Goal: Task Accomplishment & Management: Manage account settings

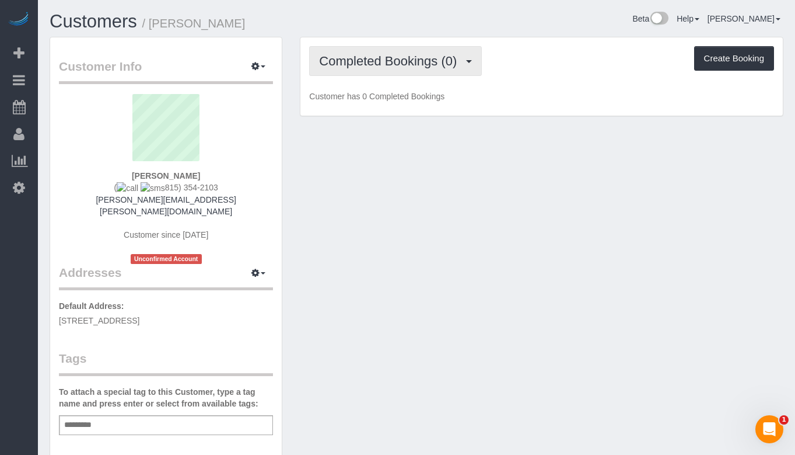
click at [429, 72] on button "Completed Bookings (0)" at bounding box center [395, 61] width 173 height 30
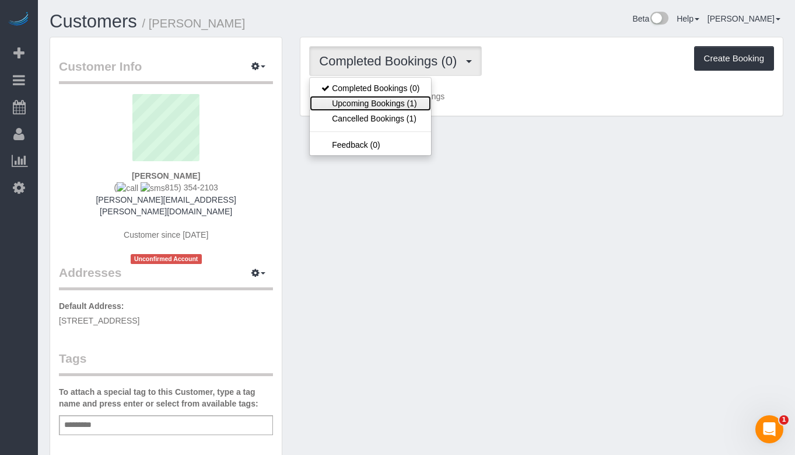
click at [414, 104] on link "Upcoming Bookings (1)" at bounding box center [370, 103] width 121 height 15
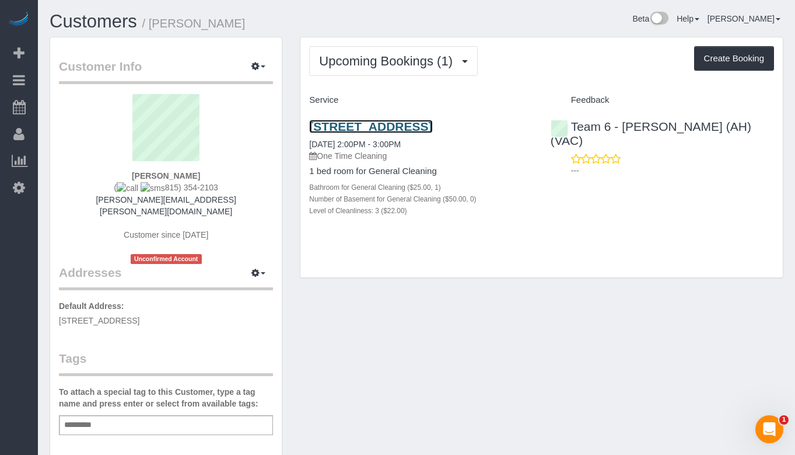
click at [402, 133] on link "[STREET_ADDRESS]" at bounding box center [370, 126] width 123 height 13
drag, startPoint x: 199, startPoint y: 174, endPoint x: 116, endPoint y: 169, distance: 83.0
click at [116, 169] on div "Emily Di Giulio ( 815) 354-2103 emily.mones@gmail.com Customer since 2025 Uncon…" at bounding box center [166, 179] width 214 height 170
copy div "Emily Di Giulio"
click at [418, 133] on link "1107 W Hawthorne St Apt 1b, Arlington Heights, IL 60005" at bounding box center [370, 126] width 123 height 13
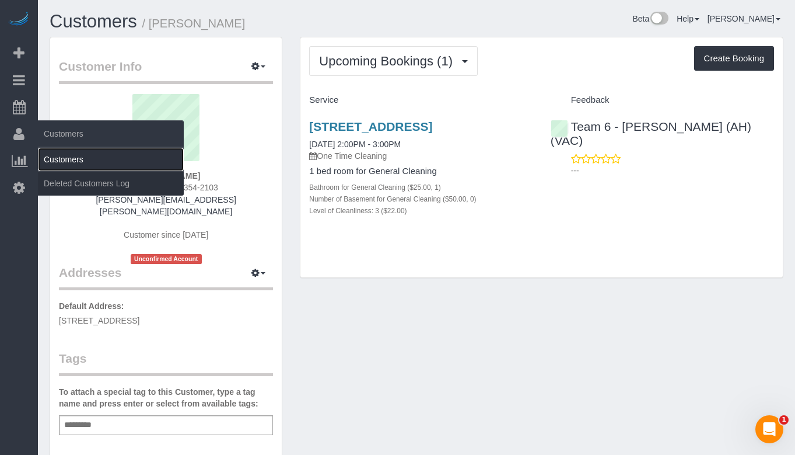
click at [72, 154] on link "Customers" at bounding box center [111, 159] width 146 height 23
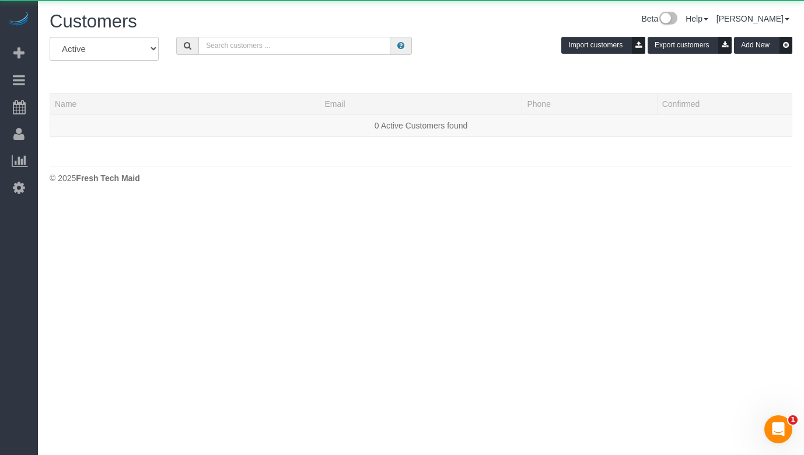
click at [291, 50] on input "text" at bounding box center [294, 46] width 192 height 18
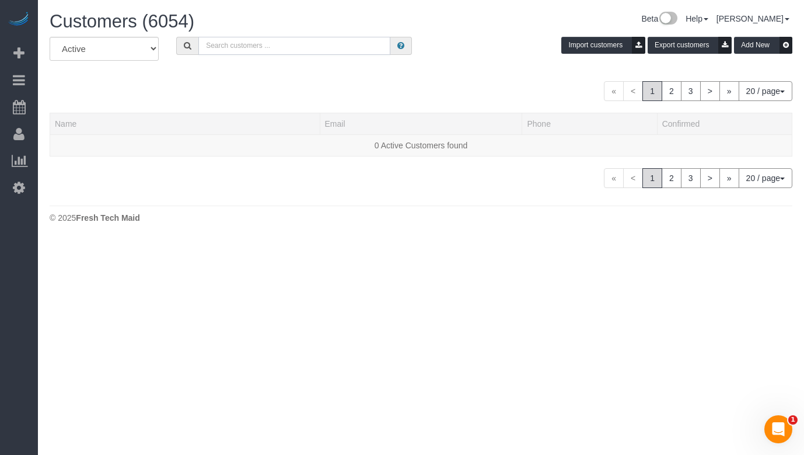
paste input "Danielle Dybuncio"
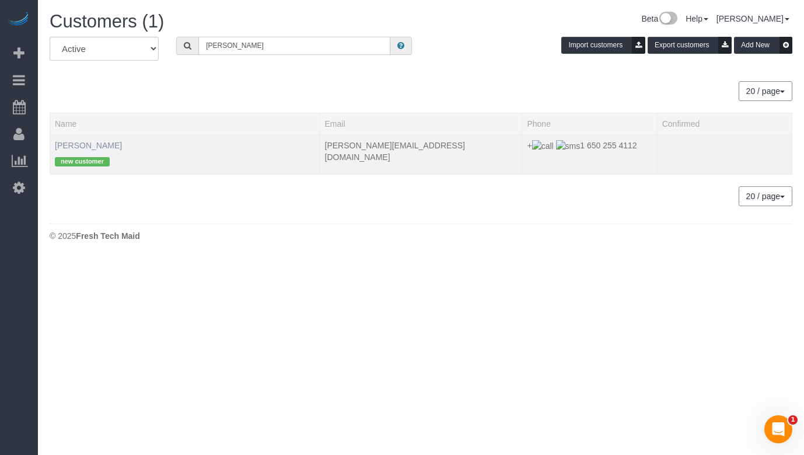
type input "Danielle Dybuncio"
click at [90, 141] on link "Danielle Dybuncio" at bounding box center [88, 145] width 67 height 9
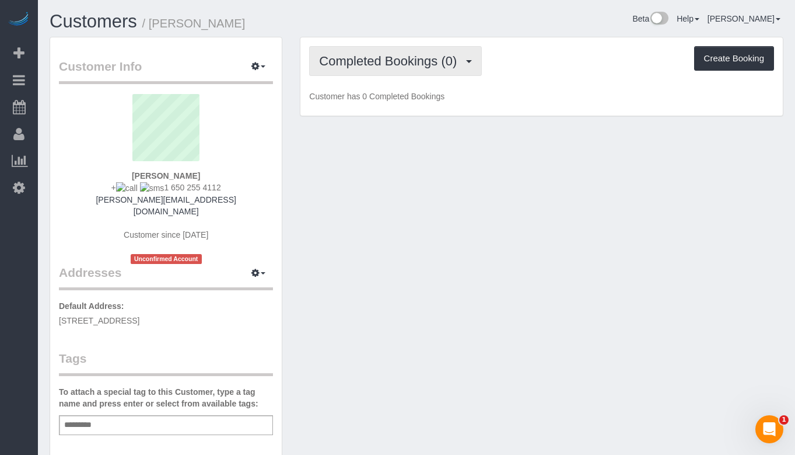
click at [381, 68] on button "Completed Bookings (0)" at bounding box center [395, 61] width 173 height 30
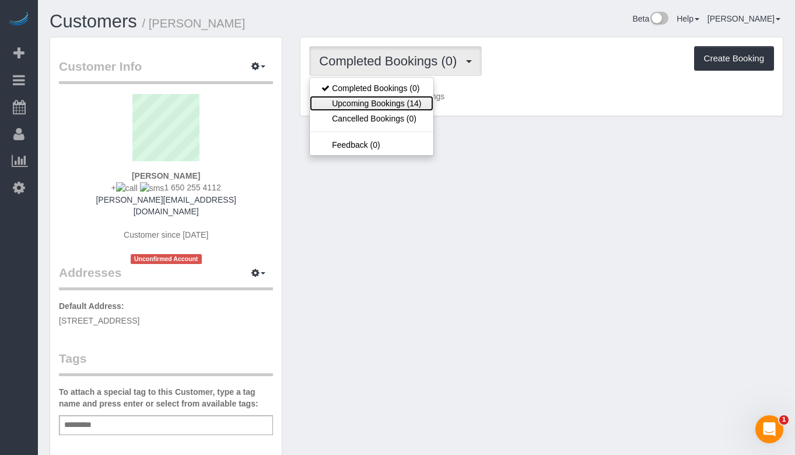
click at [376, 101] on link "Upcoming Bookings (14)" at bounding box center [371, 103] width 123 height 15
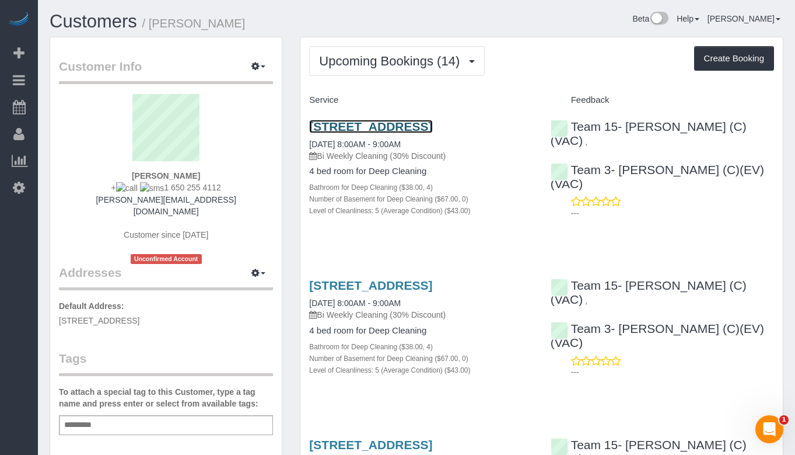
click at [386, 127] on link "1644 West Huron, Chicago, IL 60622" at bounding box center [370, 126] width 123 height 13
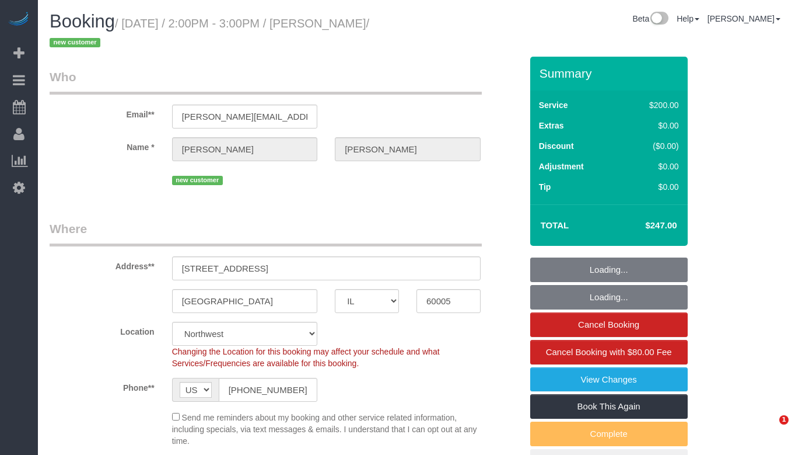
select select "IL"
select select "string:fspay-46461b0c-2964-4b41-a651-97e1274448d7"
select select "object:1115"
select select "512"
select select "3"
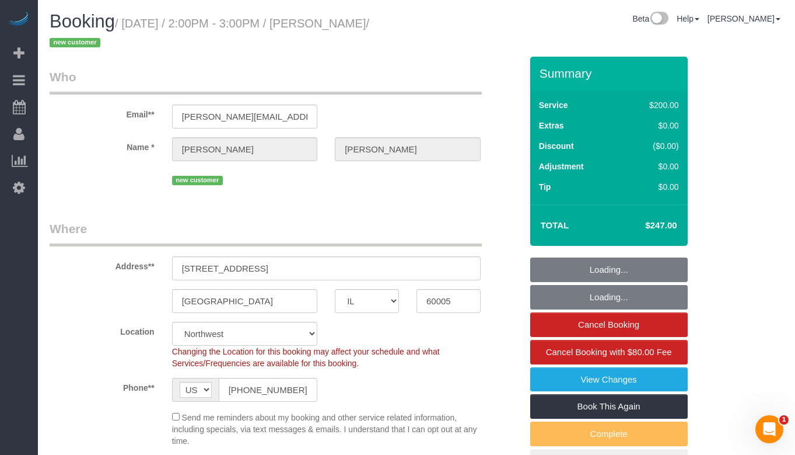
select select "number:1"
select select "number:58"
select select "number:138"
select select "number:107"
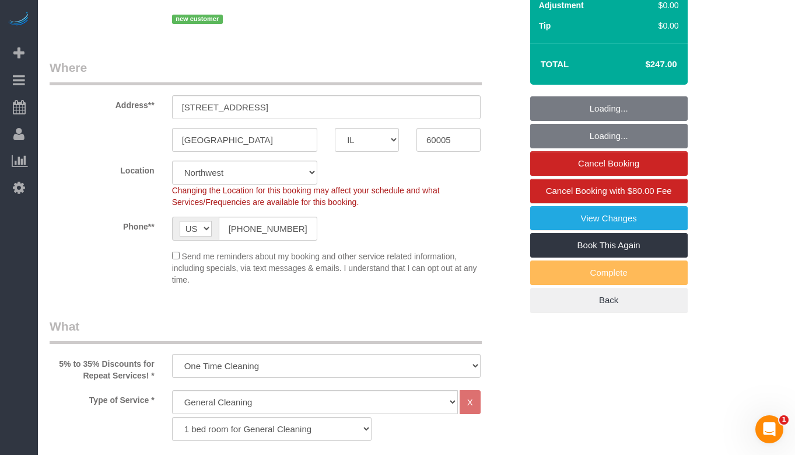
scroll to position [175, 0]
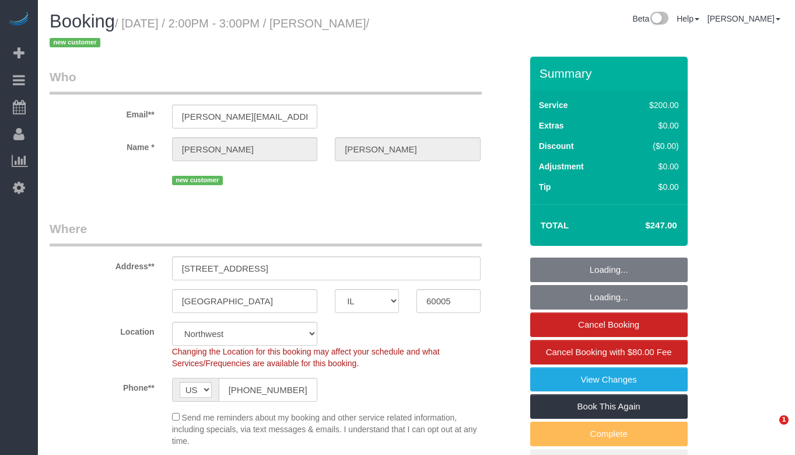
select select "IL"
select select "string:fspay-46461b0c-2964-4b41-a651-97e1274448d7"
select select "object:1044"
select select "512"
select select "3"
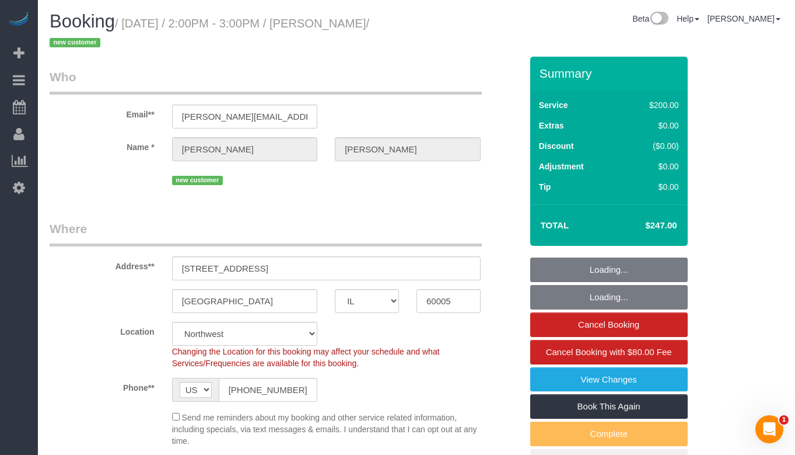
select select "number:1"
select select "number:58"
select select "number:138"
select select "number:107"
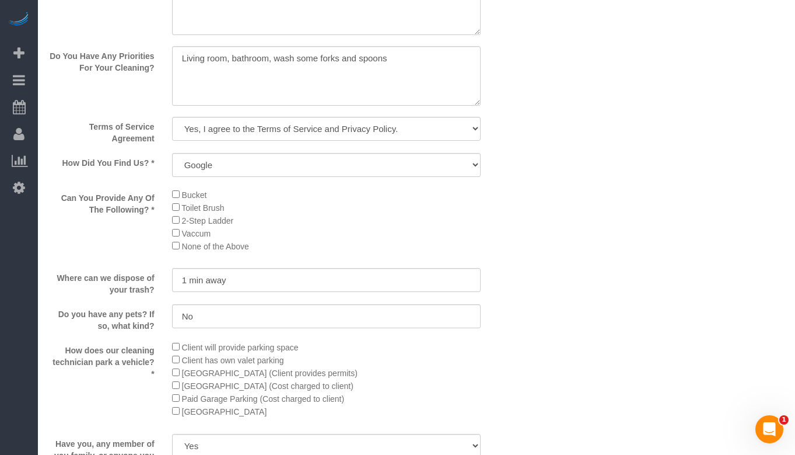
scroll to position [1517, 0]
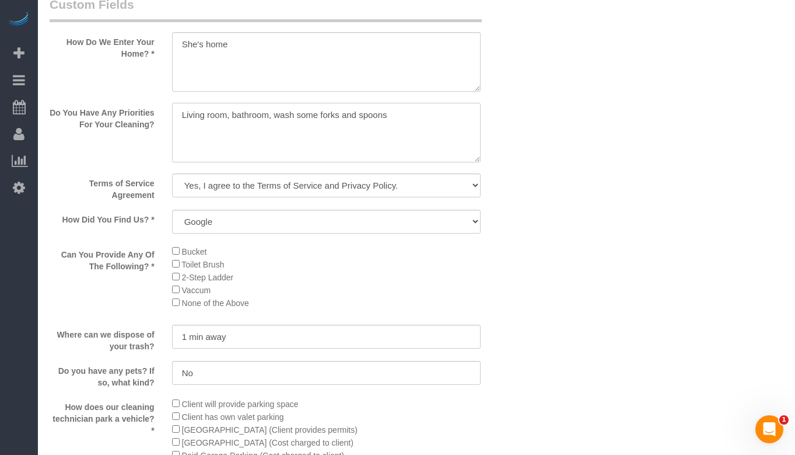
click at [303, 125] on textarea at bounding box center [326, 133] width 309 height 60
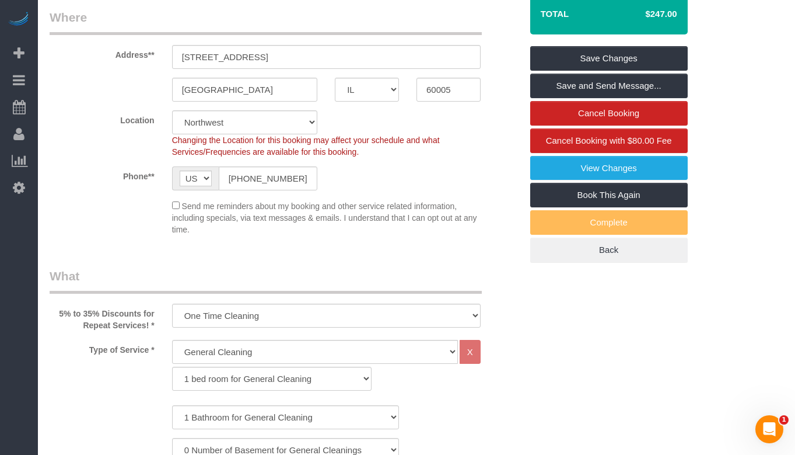
scroll to position [207, 0]
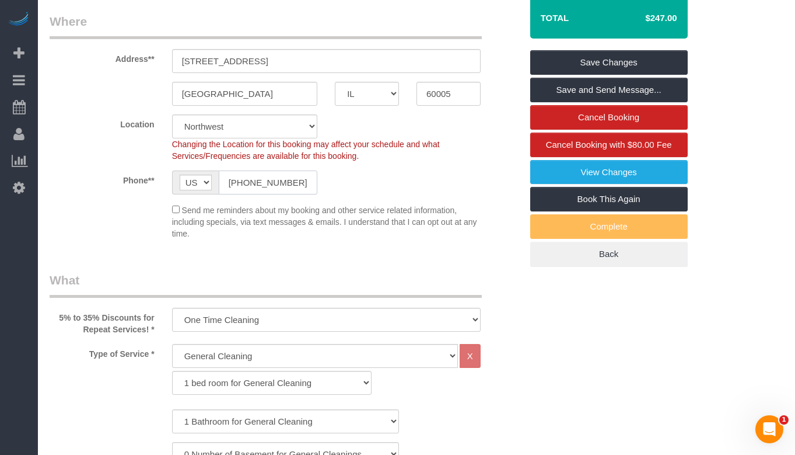
click at [251, 184] on input "+1 815 354 2103" at bounding box center [268, 182] width 99 height 24
click at [252, 184] on input "+1 815 354 2103" at bounding box center [268, 182] width 99 height 24
click at [385, 229] on div "Send me reminders about my booking and other service related information, inclu…" at bounding box center [326, 221] width 326 height 36
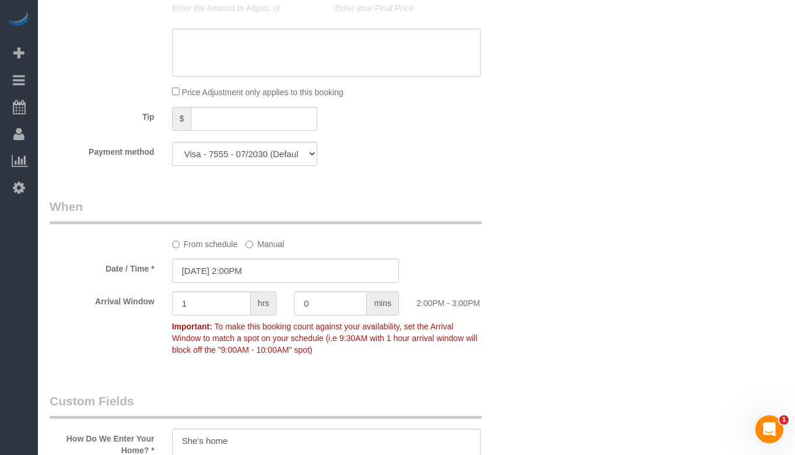
scroll to position [1141, 0]
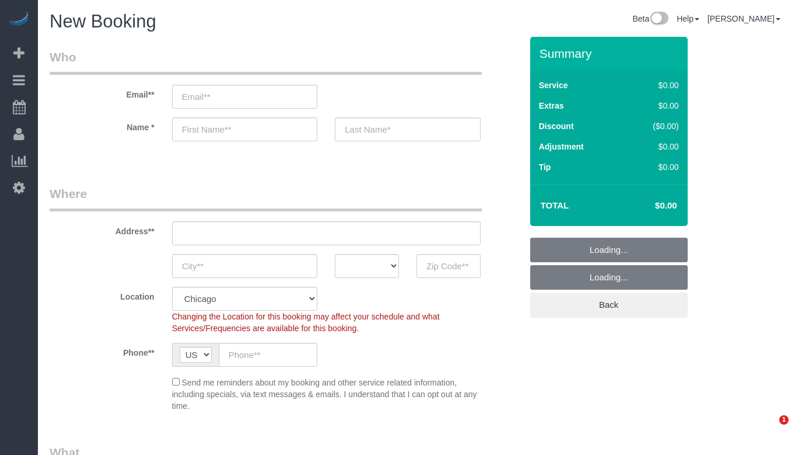
select select "512"
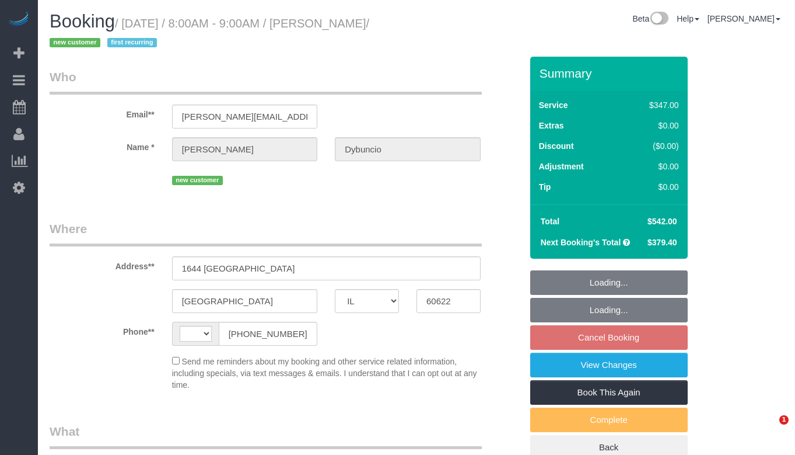
select select "IL"
select select "string:US"
select select "string:fspay-a233a009-38b1-4b0a-b84a-be2ccbe0fd79"
select select "513"
select select "4"
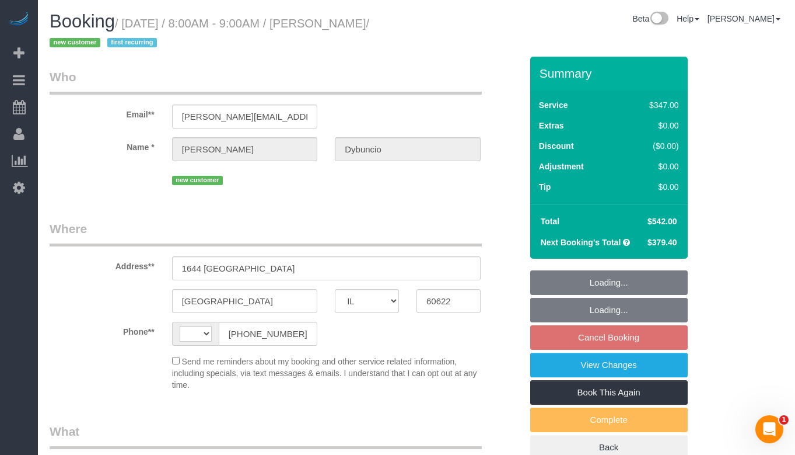
select select "5"
select select "number:1"
select select "number:58"
select select "number:139"
select select "number:104"
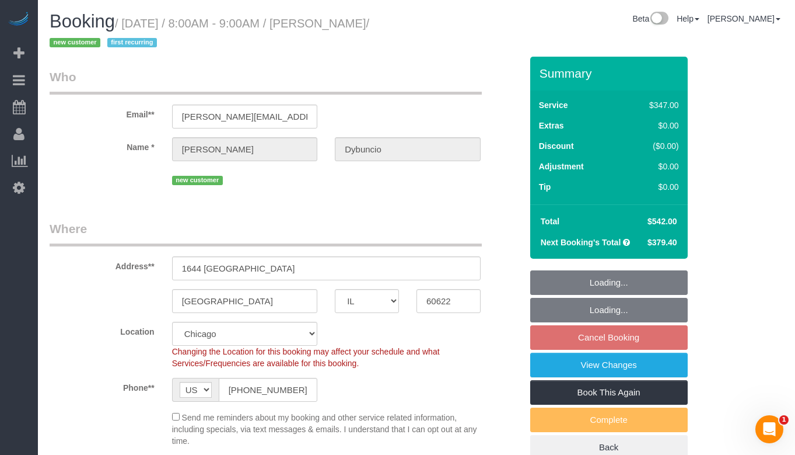
select select "spot1"
select select "object:982"
select select "4"
select select "5"
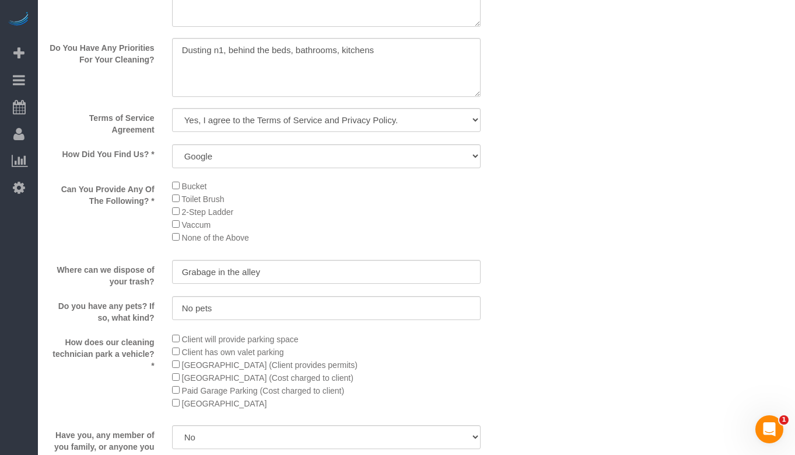
scroll to position [1575, 0]
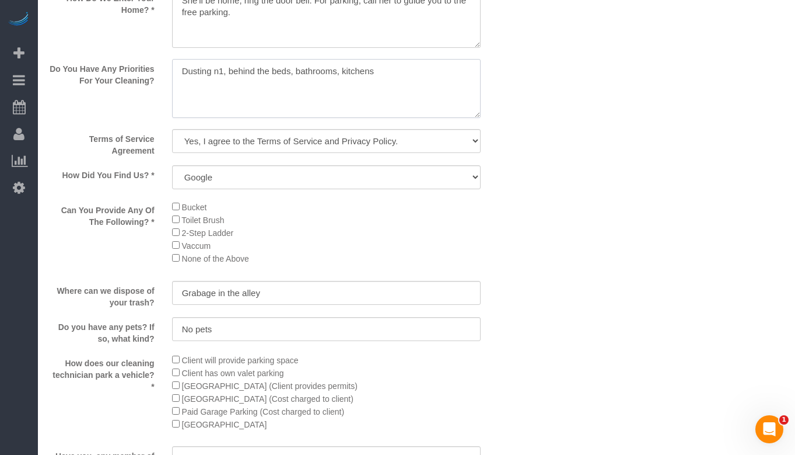
click at [345, 79] on textarea at bounding box center [326, 89] width 309 height 60
click at [431, 68] on textarea at bounding box center [326, 89] width 309 height 60
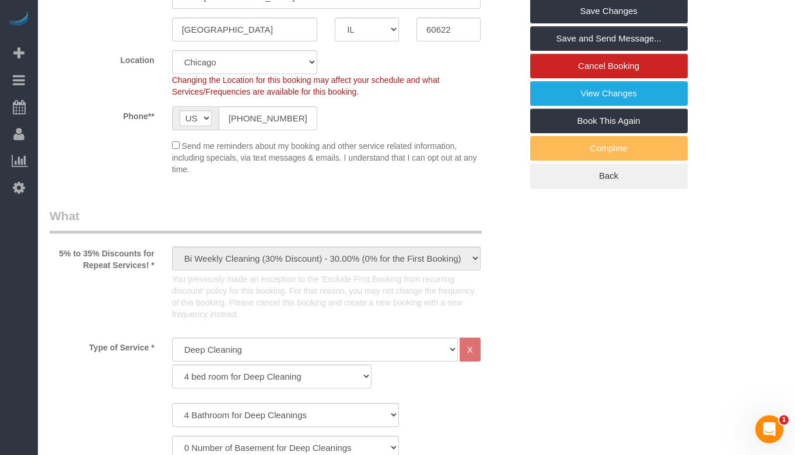
scroll to position [233, 0]
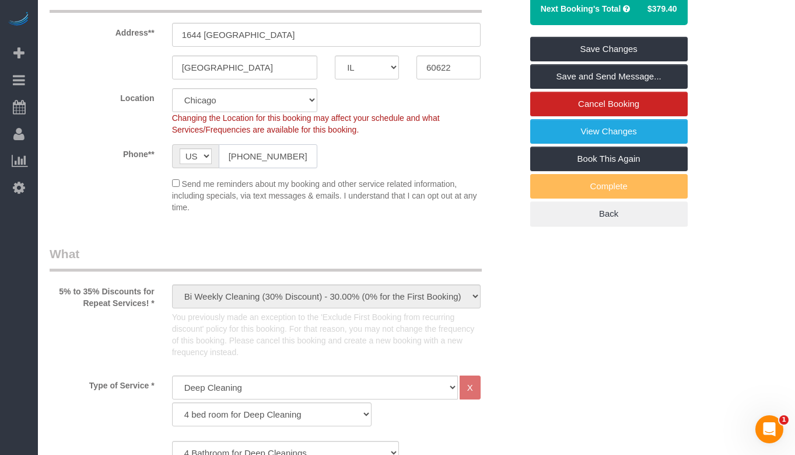
click at [274, 151] on input "+1 650 255 4112" at bounding box center [268, 156] width 99 height 24
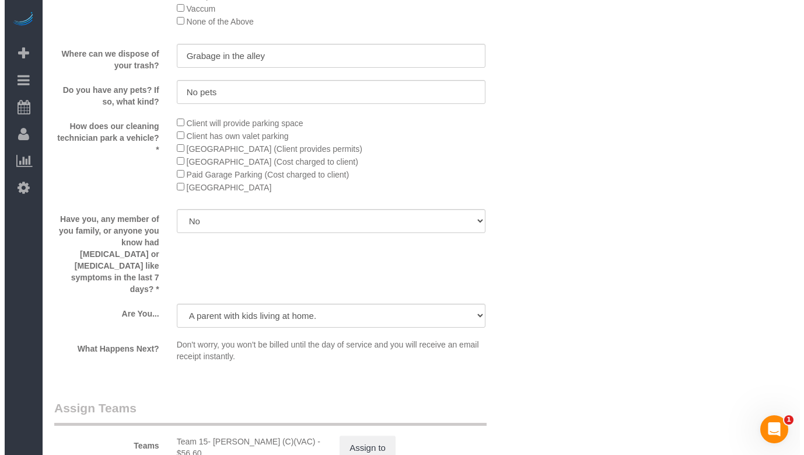
scroll to position [2042, 0]
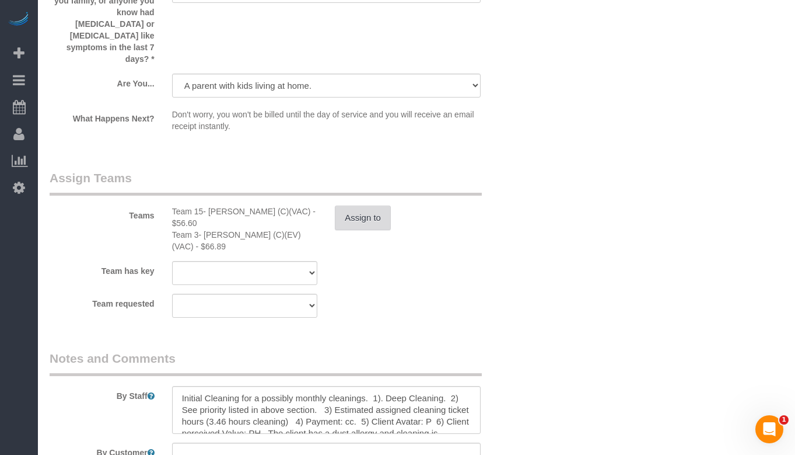
click at [372, 205] on button "Assign to" at bounding box center [363, 217] width 56 height 25
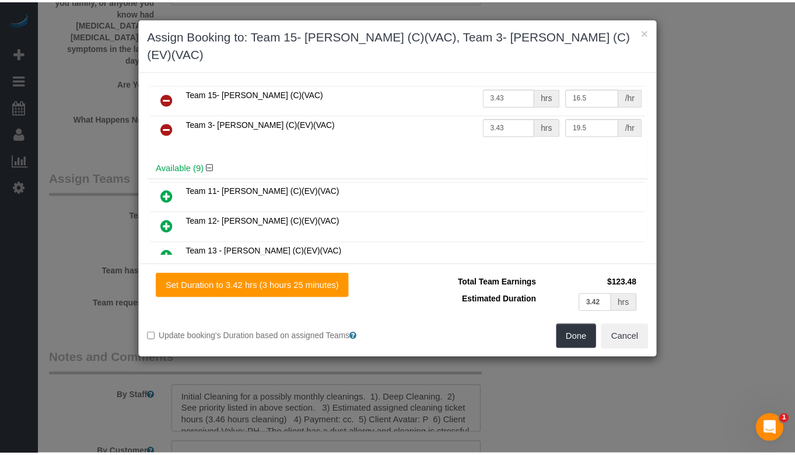
scroll to position [0, 0]
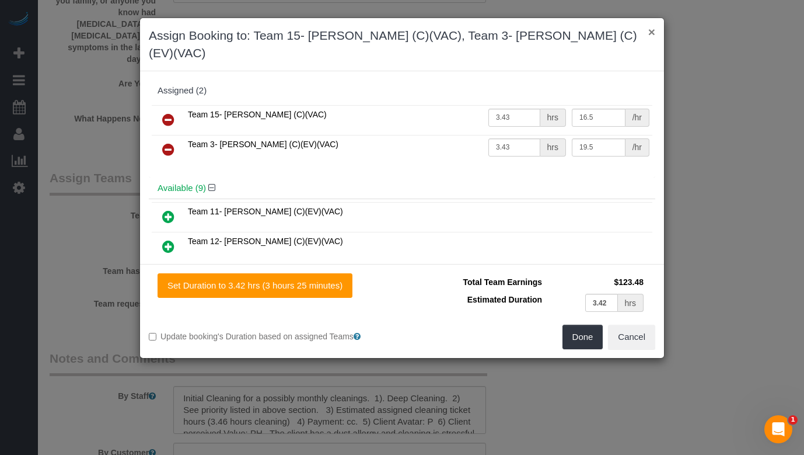
drag, startPoint x: 651, startPoint y: 31, endPoint x: 553, endPoint y: 34, distance: 97.5
click at [651, 31] on button "×" at bounding box center [651, 32] width 7 height 12
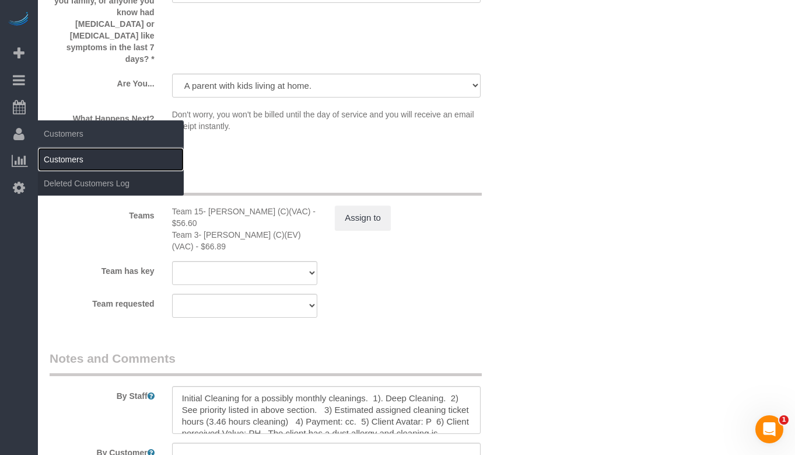
click at [83, 162] on link "Customers" at bounding box center [111, 159] width 146 height 23
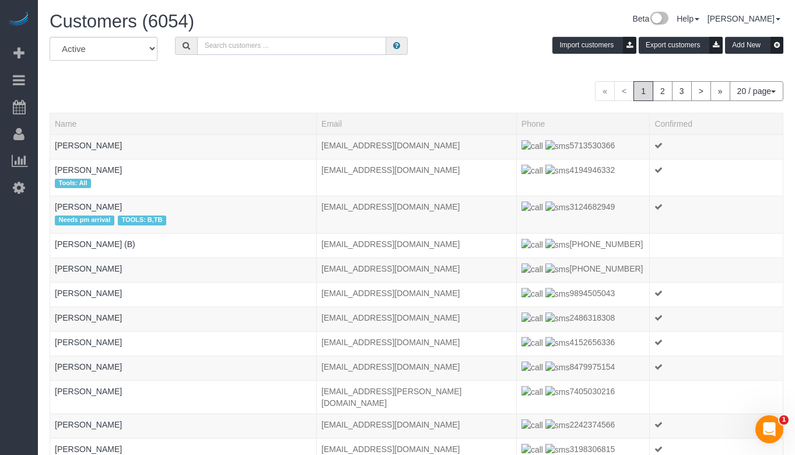
click at [240, 51] on input "text" at bounding box center [291, 46] width 189 height 18
type input "Emily Di Giulio"
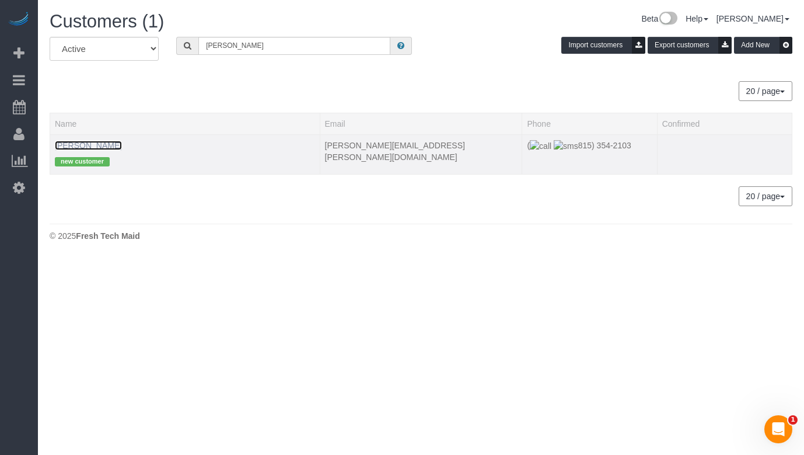
click at [86, 144] on link "Emily Di Giulio" at bounding box center [88, 145] width 67 height 9
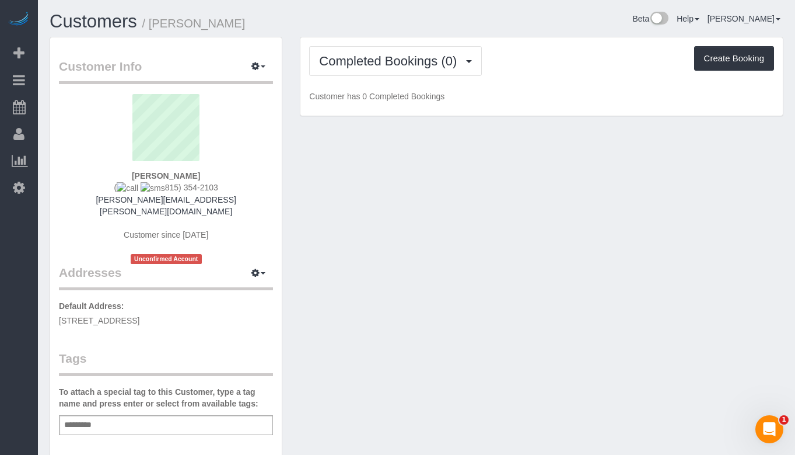
drag, startPoint x: 215, startPoint y: 187, endPoint x: 156, endPoint y: 186, distance: 58.9
click at [156, 186] on div "Emily Di Giulio ( 815) 354-2103 emily.mones@gmail.com Customer since 2025 Uncon…" at bounding box center [166, 179] width 214 height 170
copy span "815) 354-2103"
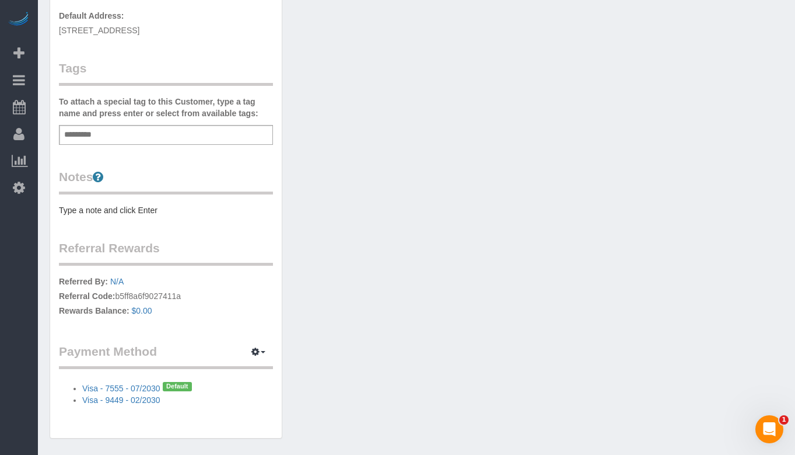
scroll to position [292, 0]
click at [497, 244] on div "Customer Info Edit Contact Info Send Message Email Preferences Special Sales Ta…" at bounding box center [417, 97] width 752 height 704
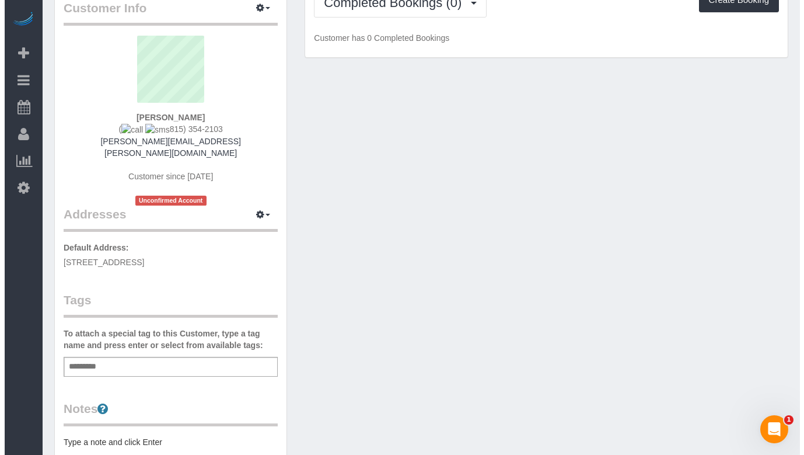
scroll to position [0, 0]
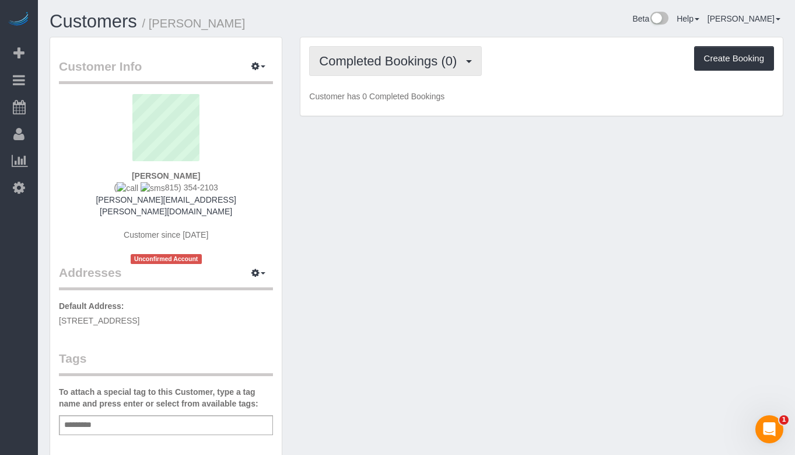
click at [390, 71] on button "Completed Bookings (0)" at bounding box center [395, 61] width 173 height 30
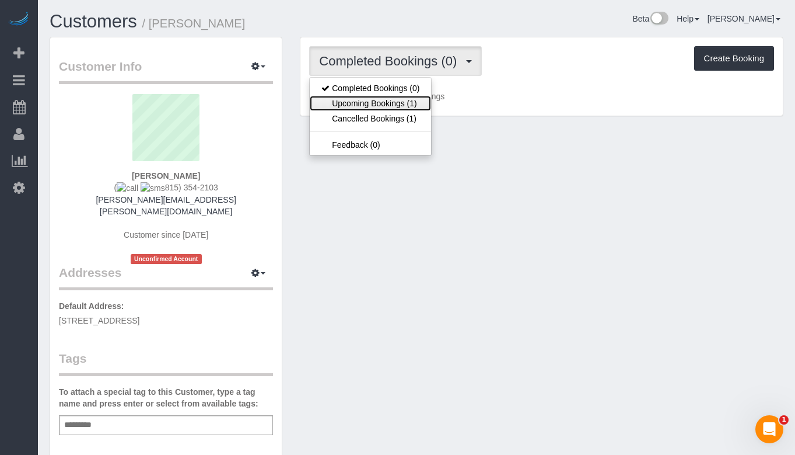
click at [389, 106] on link "Upcoming Bookings (1)" at bounding box center [370, 103] width 121 height 15
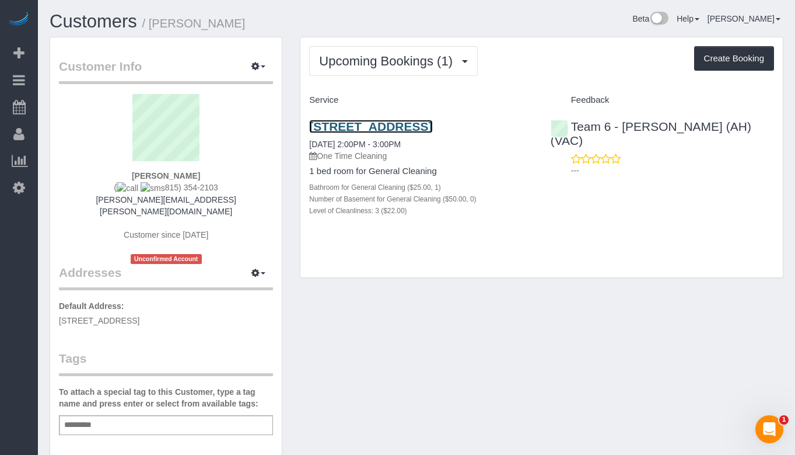
click at [380, 132] on link "1107 W Hawthorne St Apt 1b, Arlington Heights, IL 60005" at bounding box center [370, 126] width 123 height 13
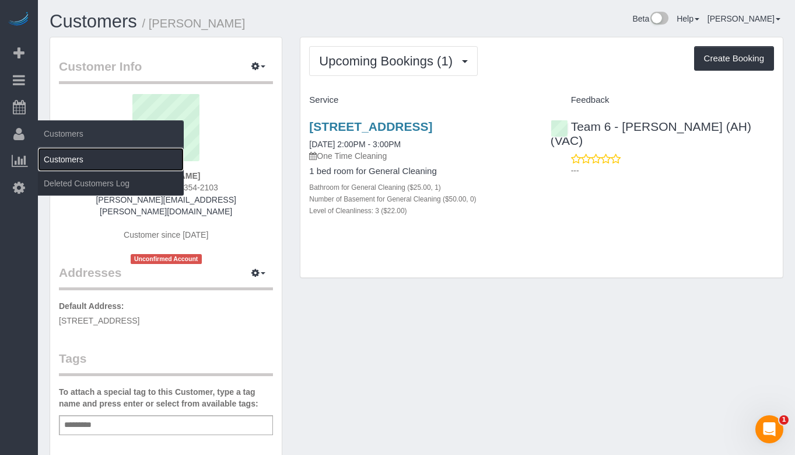
click at [63, 159] on link "Customers" at bounding box center [111, 159] width 146 height 23
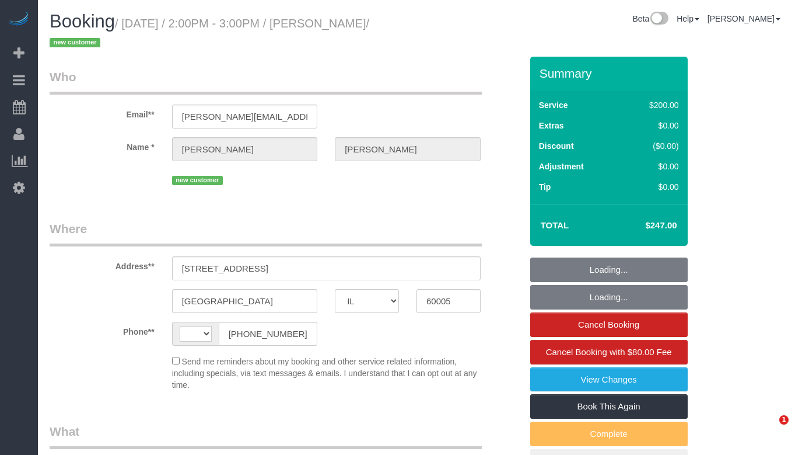
select select "IL"
select select "string:[GEOGRAPHIC_DATA]"
select select "object:591"
select select "string:fspay-46461b0c-2964-4b41-a651-97e1274448d7"
select select "512"
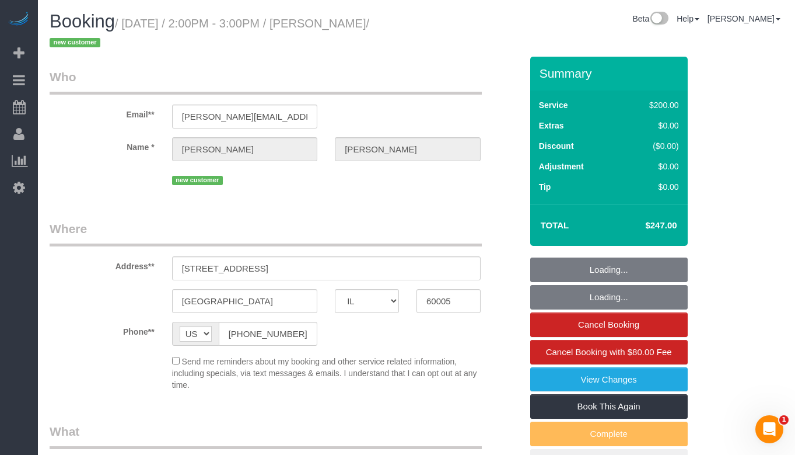
select select "3"
select select "number:1"
select select "number:58"
select select "number:138"
select select "number:107"
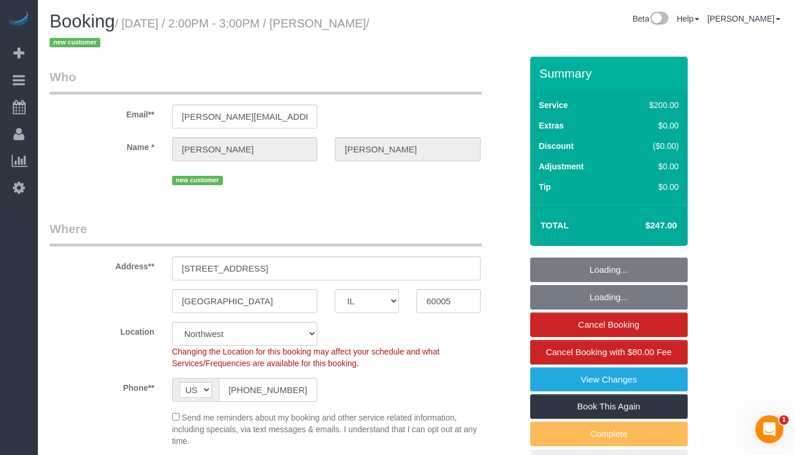
select select "object:1044"
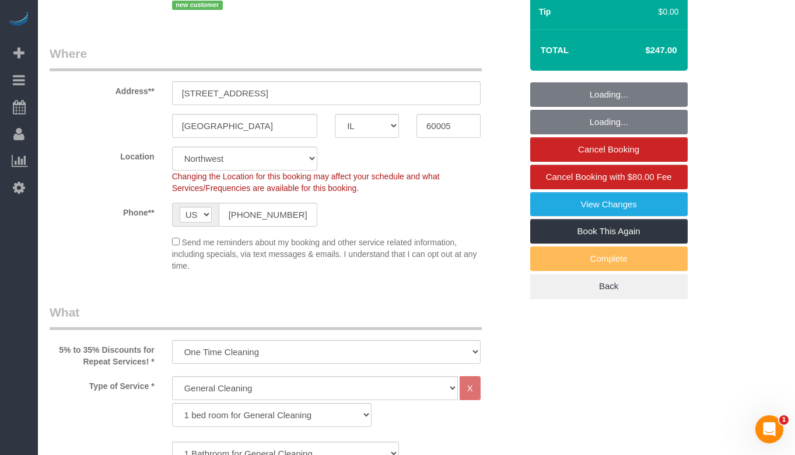
select select "3"
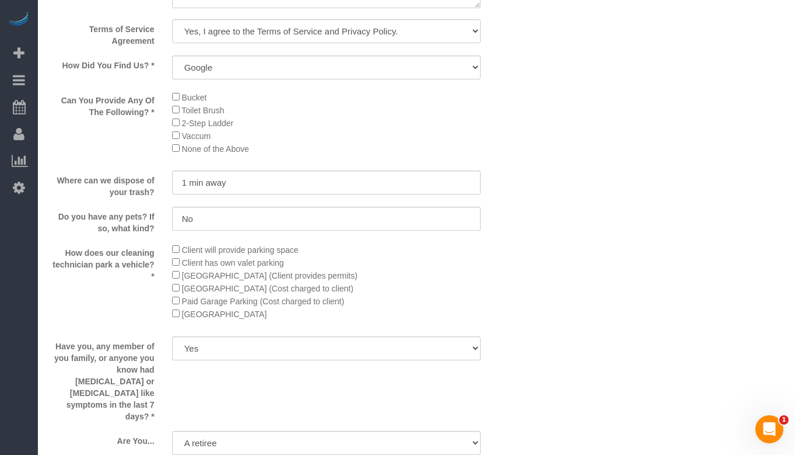
scroll to position [1692, 0]
